Goal: Information Seeking & Learning: Learn about a topic

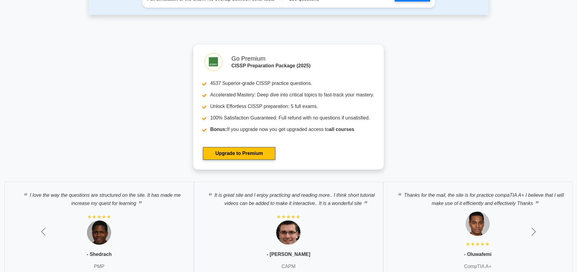
scroll to position [1674, 0]
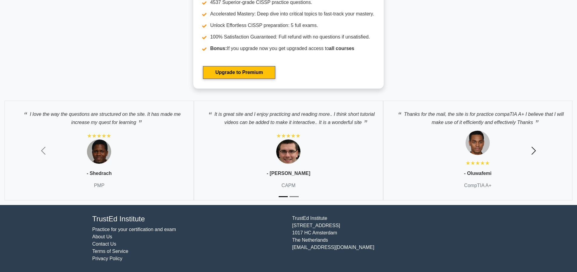
click at [532, 147] on span "button" at bounding box center [534, 151] width 10 height 10
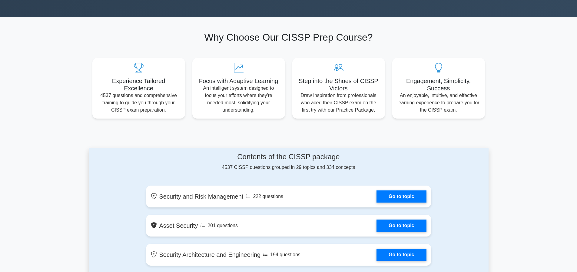
scroll to position [82, 0]
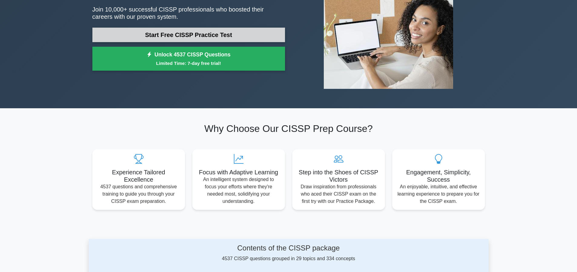
click at [175, 35] on link "Start Free CISSP Practice Test" at bounding box center [188, 35] width 193 height 15
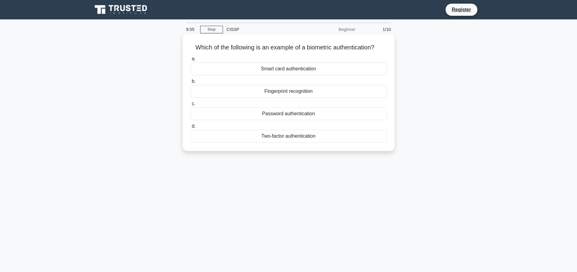
click at [308, 98] on div "Fingerprint recognition" at bounding box center [289, 91] width 196 height 13
click at [191, 83] on input "b. Fingerprint recognition" at bounding box center [191, 81] width 0 height 4
click at [282, 98] on div "Authentication" at bounding box center [289, 91] width 196 height 13
click at [191, 83] on input "b. Authentication" at bounding box center [191, 81] width 0 height 4
click at [290, 66] on div "Secure service" at bounding box center [289, 68] width 196 height 13
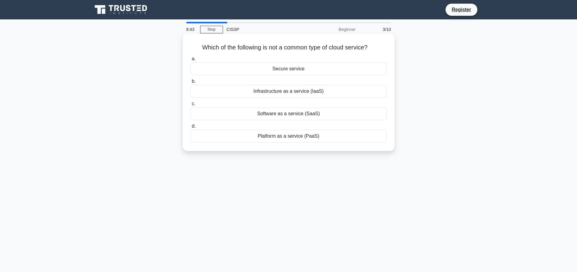
click at [191, 61] on input "a. Secure service" at bounding box center [191, 59] width 0 height 4
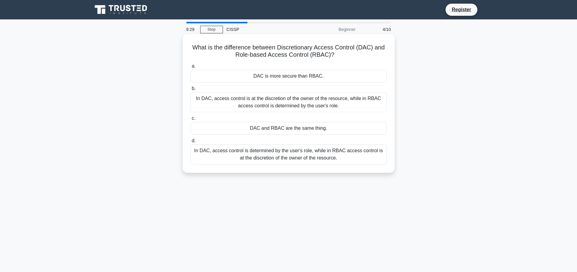
click at [282, 100] on div "In DAC, access control is at the discretion of the owner of the resource, while…" at bounding box center [289, 102] width 196 height 20
click at [191, 91] on input "b. In DAC, access control is at the discretion of the owner of the resource, wh…" at bounding box center [191, 89] width 0 height 4
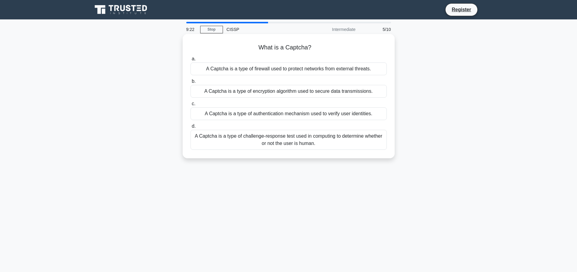
click at [308, 142] on div "A Captcha is a type of challenge-response test used in computing to determine w…" at bounding box center [289, 140] width 196 height 20
click at [191, 128] on input "d. A Captcha is a type of challenge-response test used in computing to determin…" at bounding box center [191, 126] width 0 height 4
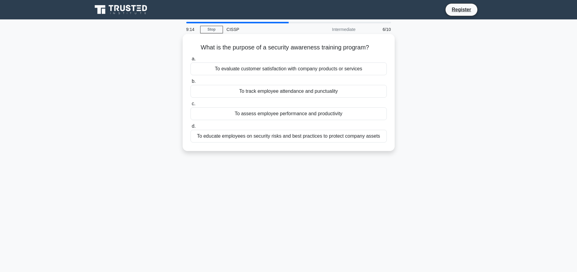
click at [322, 136] on div "To educate employees on security risks and best practices to protect company as…" at bounding box center [289, 136] width 196 height 13
click at [191, 128] on input "d. To educate employees on security risks and best practices to protect company…" at bounding box center [191, 126] width 0 height 4
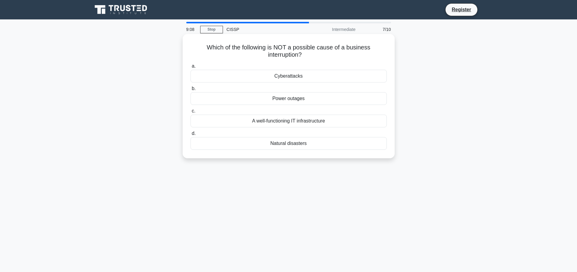
click at [262, 122] on div "A well-functioning IT infrastructure" at bounding box center [289, 121] width 196 height 13
click at [191, 113] on input "c. A well-functioning IT infrastructure" at bounding box center [191, 111] width 0 height 4
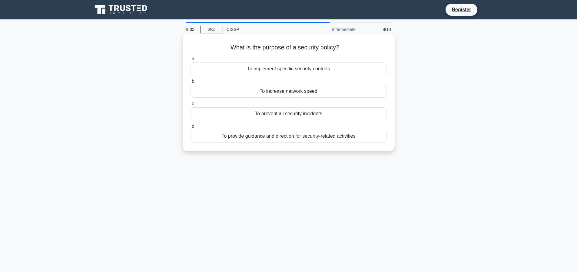
click at [337, 136] on div "To provide guidance and direction for security-related activities" at bounding box center [289, 136] width 196 height 13
click at [191, 128] on input "d. To provide guidance and direction for security-related activities" at bounding box center [191, 126] width 0 height 4
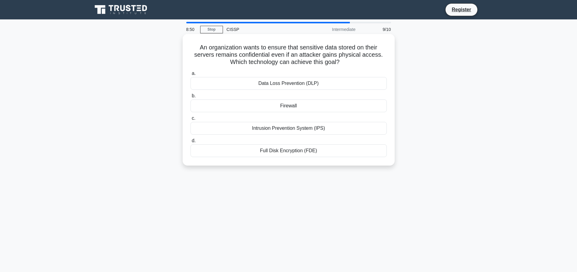
click at [332, 129] on div "Intrusion Prevention System (IPS)" at bounding box center [289, 128] width 196 height 13
click at [191, 120] on input "c. Intrusion Prevention System (IPS)" at bounding box center [191, 118] width 0 height 4
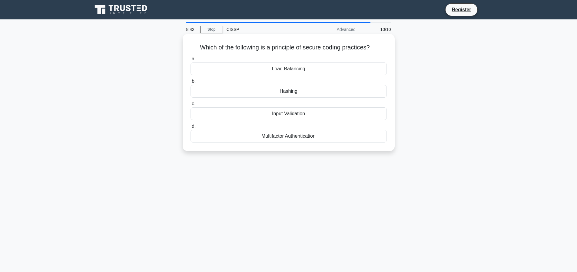
click at [295, 92] on div "Hashing" at bounding box center [289, 91] width 196 height 13
click at [191, 83] on input "b. Hashing" at bounding box center [191, 81] width 0 height 4
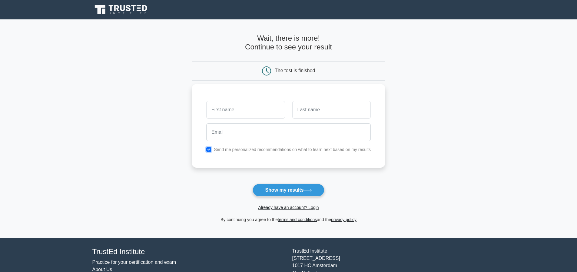
click at [206, 151] on input "checkbox" at bounding box center [208, 149] width 5 height 5
checkbox input "false"
click at [209, 132] on input "email" at bounding box center [288, 132] width 165 height 18
click at [223, 110] on input "text" at bounding box center [245, 110] width 78 height 18
type input "D"
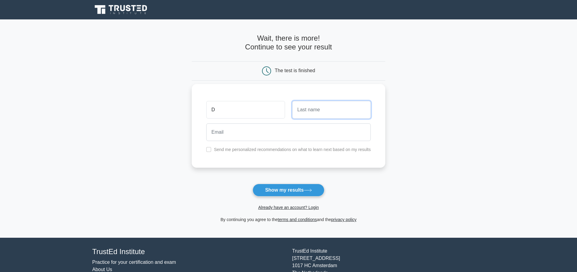
click at [311, 104] on input "text" at bounding box center [331, 110] width 78 height 18
type input "D"
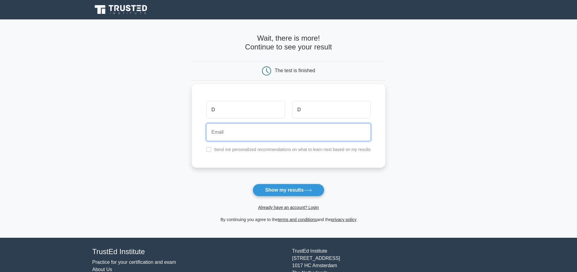
click at [284, 129] on input "email" at bounding box center [288, 132] width 165 height 18
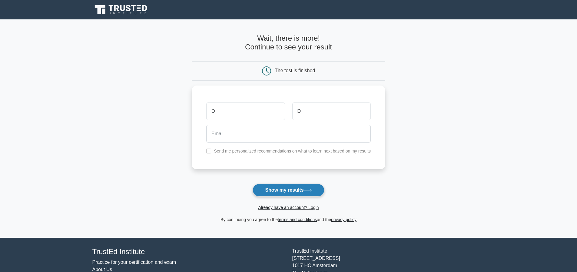
click at [292, 189] on button "Show my results" at bounding box center [289, 190] width 72 height 13
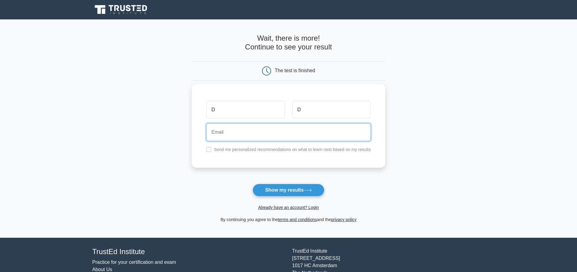
click at [276, 136] on input "email" at bounding box center [288, 132] width 165 height 18
type input "1234@gmail.com"
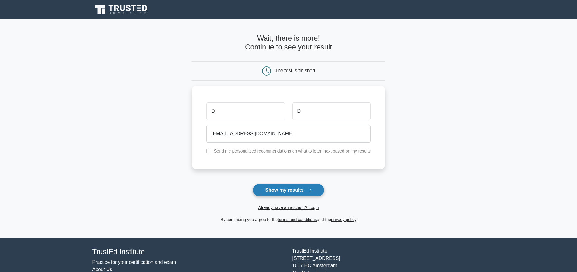
click at [305, 186] on button "Show my results" at bounding box center [289, 190] width 72 height 13
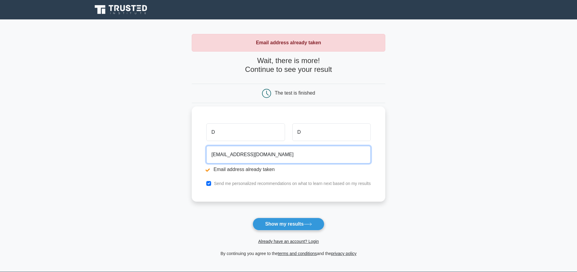
click at [214, 158] on input "[EMAIL_ADDRESS][DOMAIN_NAME]" at bounding box center [288, 155] width 165 height 18
click at [217, 154] on input "[EMAIL_ADDRESS][DOMAIN_NAME]" at bounding box center [288, 155] width 165 height 18
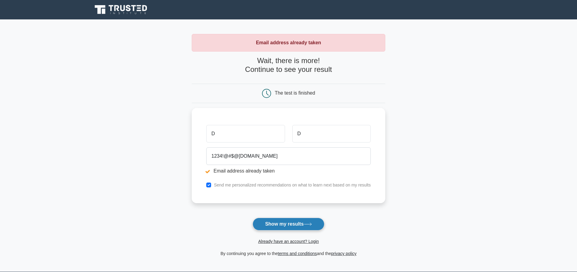
click at [265, 219] on button "Show my results" at bounding box center [289, 224] width 72 height 13
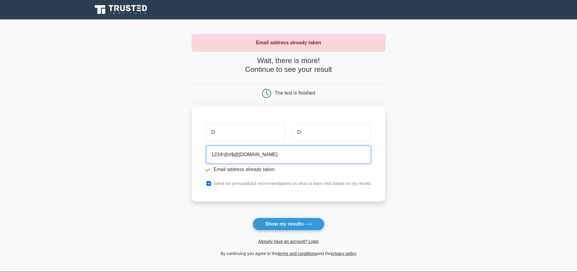
click at [227, 156] on input "1234!@#$@gmail.com" at bounding box center [288, 155] width 165 height 18
type input "1234asdfrewq@gmail.com"
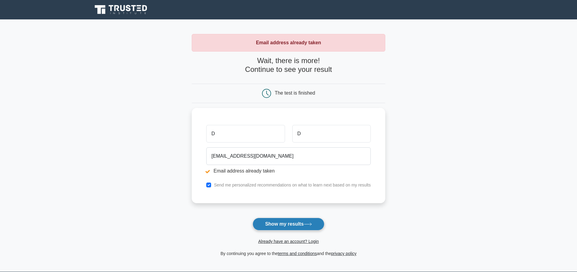
click at [282, 221] on button "Show my results" at bounding box center [289, 224] width 72 height 13
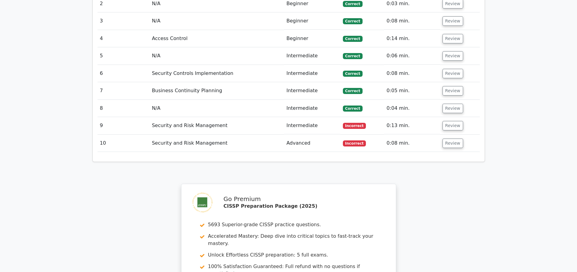
scroll to position [633, 0]
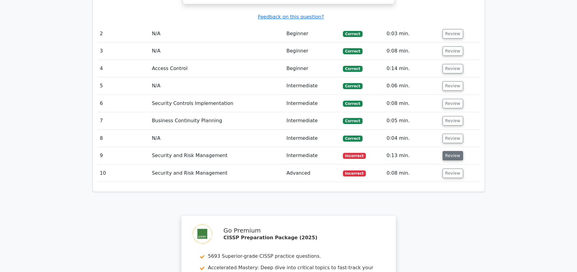
click at [444, 156] on button "Review" at bounding box center [453, 155] width 21 height 9
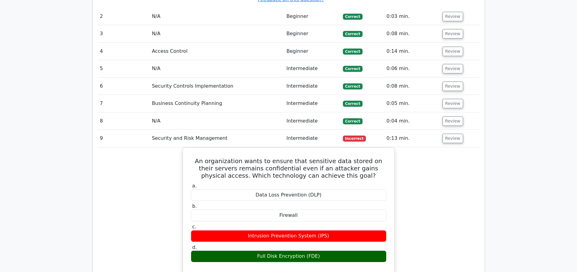
scroll to position [658, 0]
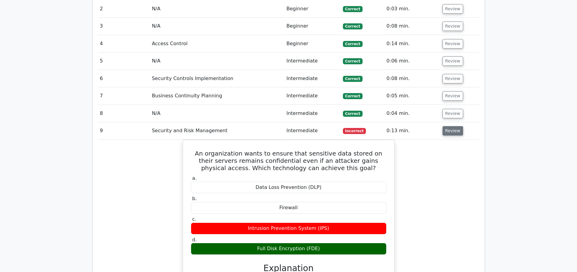
click at [456, 134] on button "Review" at bounding box center [453, 130] width 21 height 9
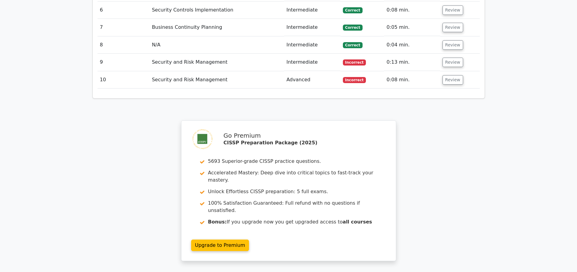
scroll to position [760, 0]
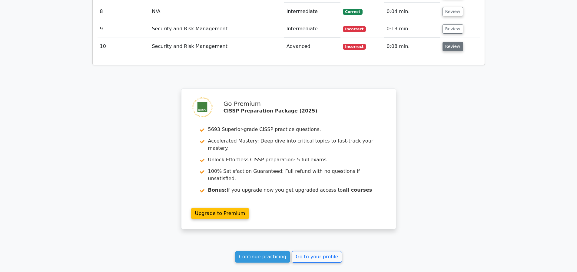
click at [453, 42] on button "Review" at bounding box center [453, 46] width 21 height 9
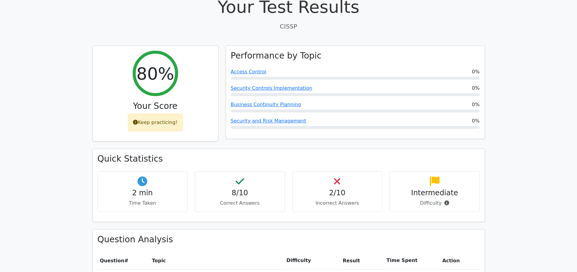
scroll to position [0, 0]
